Goal: Use online tool/utility: Utilize a website feature to perform a specific function

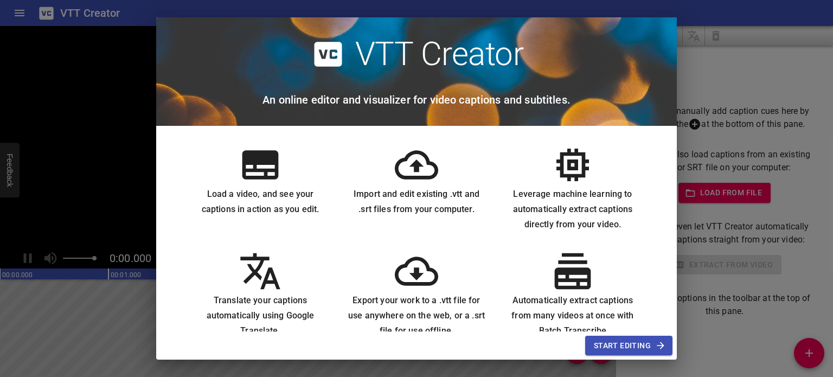
scroll to position [20, 0]
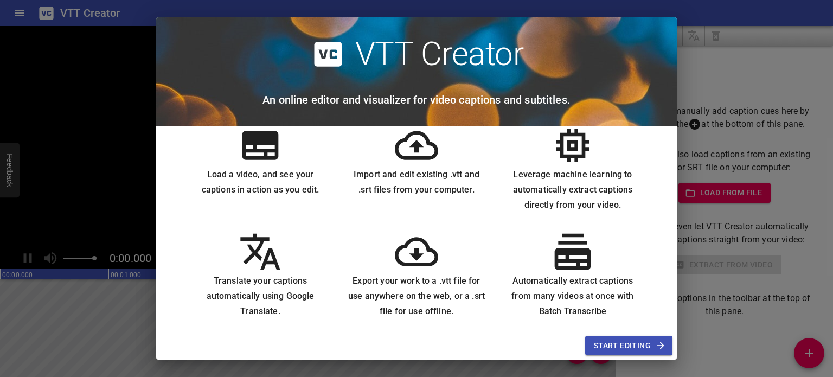
click at [419, 167] on icon at bounding box center [416, 145] width 43 height 43
click at [416, 203] on div "Import and edit existing .vtt and .srt files from your computer." at bounding box center [416, 168] width 156 height 106
click at [647, 347] on span "Start Editing" at bounding box center [629, 346] width 70 height 14
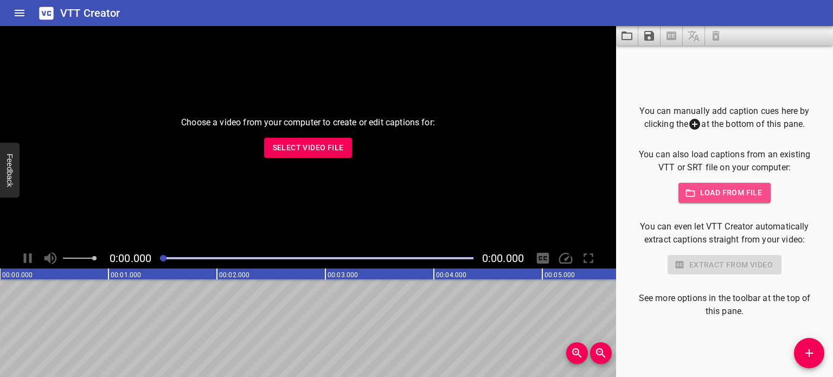
click at [729, 195] on span "Load from file" at bounding box center [724, 193] width 75 height 14
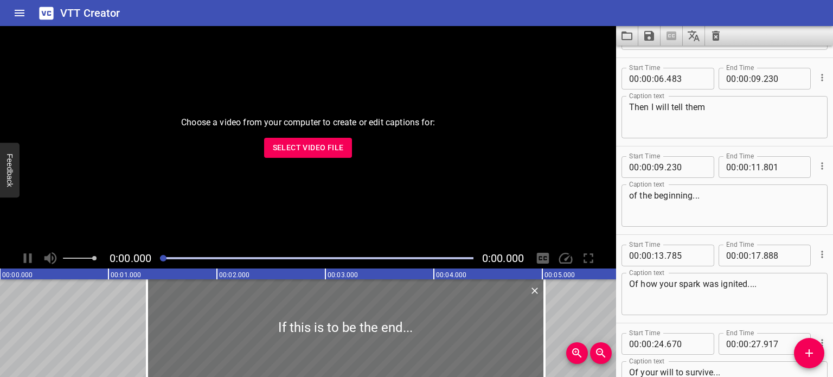
scroll to position [0, 0]
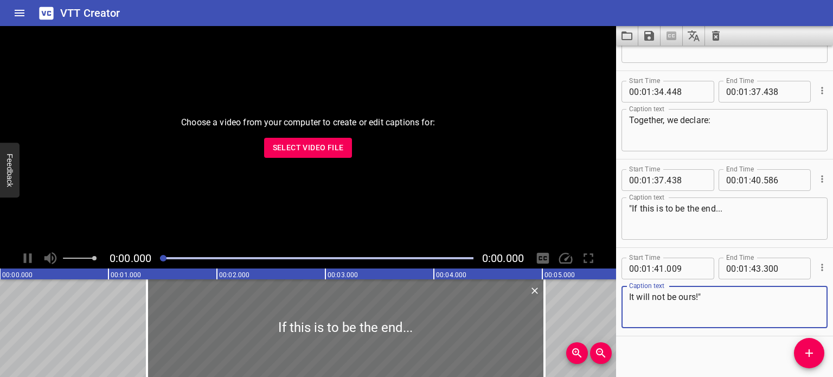
scroll to position [1841, 0]
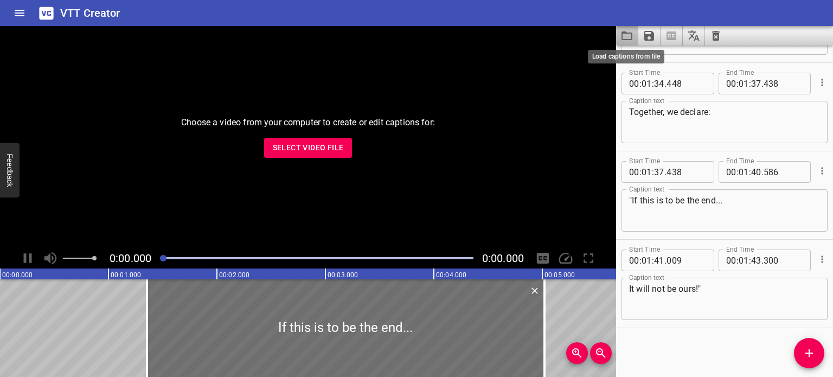
click at [628, 35] on icon "Load captions from file" at bounding box center [626, 35] width 13 height 13
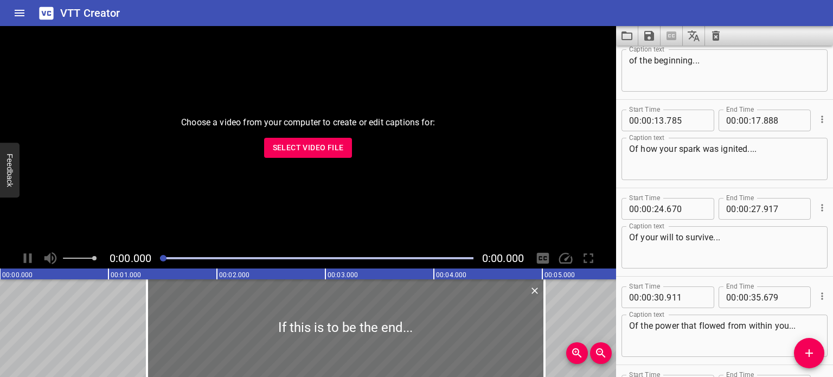
scroll to position [0, 0]
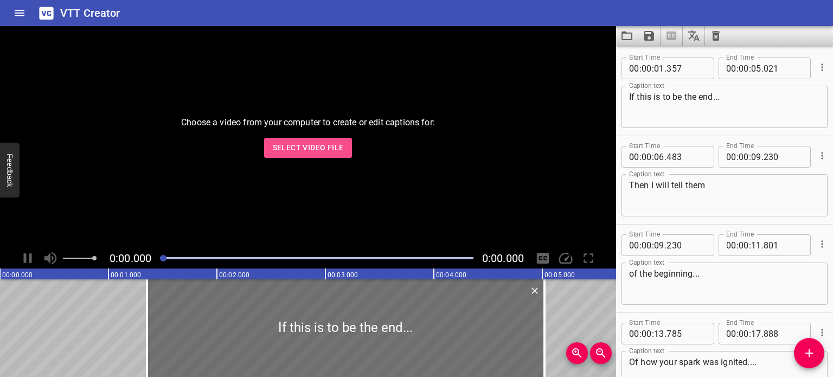
click at [327, 151] on span "Select Video File" at bounding box center [308, 148] width 71 height 14
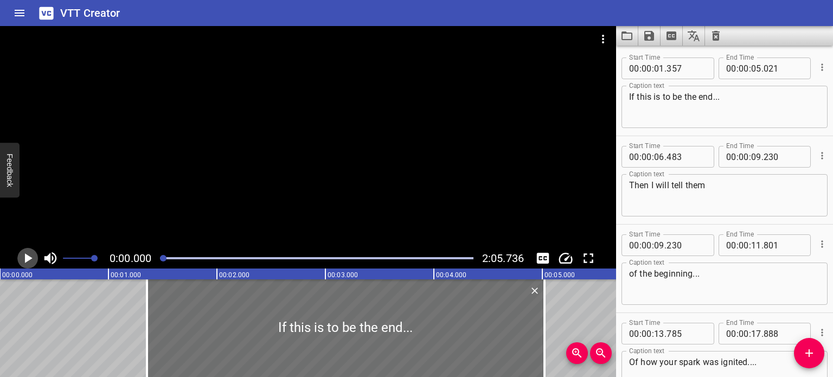
click at [28, 255] on icon "Play/Pause" at bounding box center [29, 258] width 8 height 10
